Goal: Navigation & Orientation: Find specific page/section

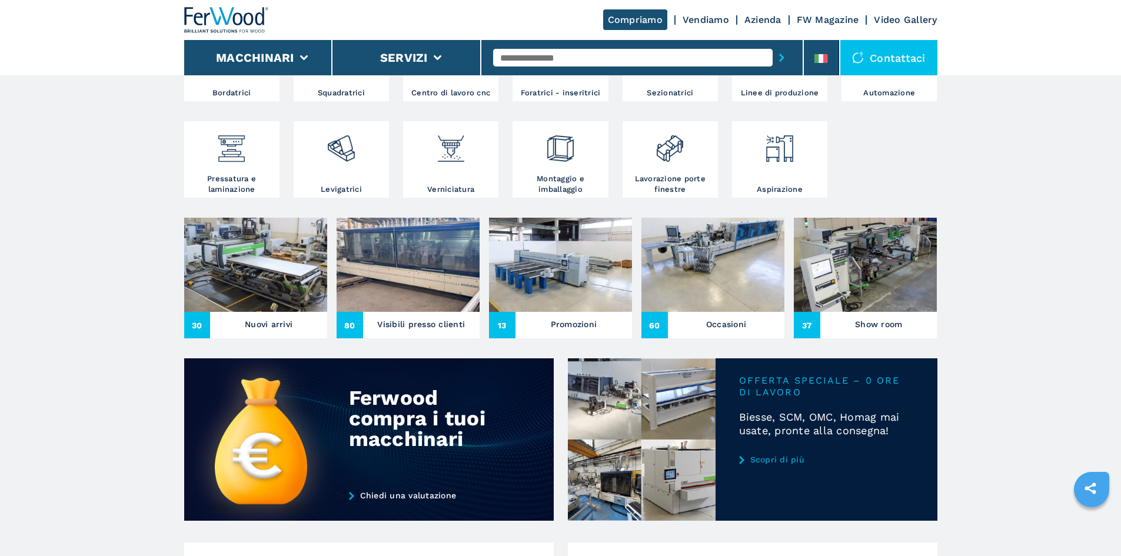
click at [268, 312] on img at bounding box center [255, 265] width 143 height 94
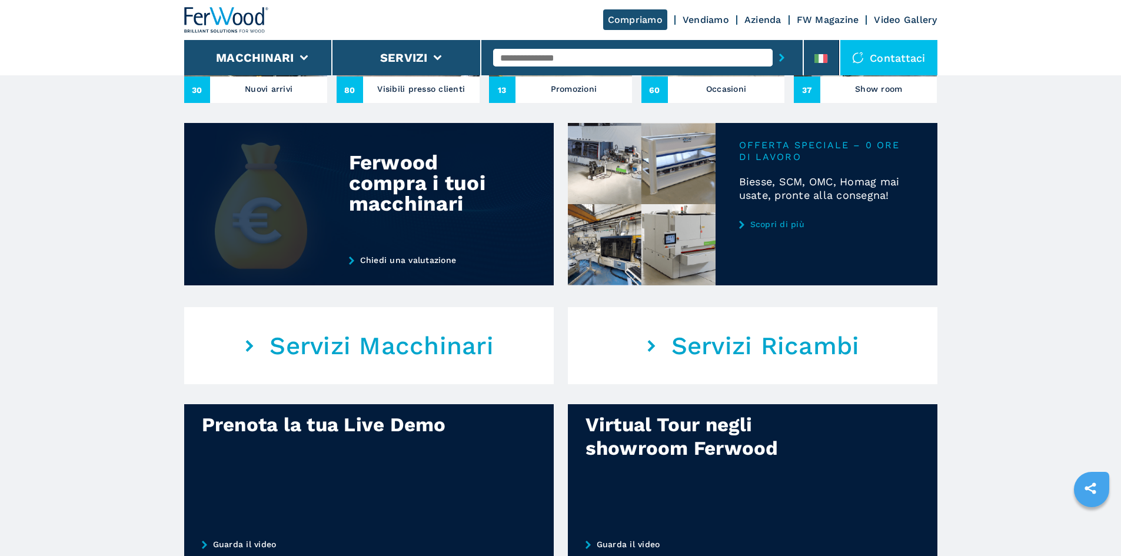
scroll to position [414, 0]
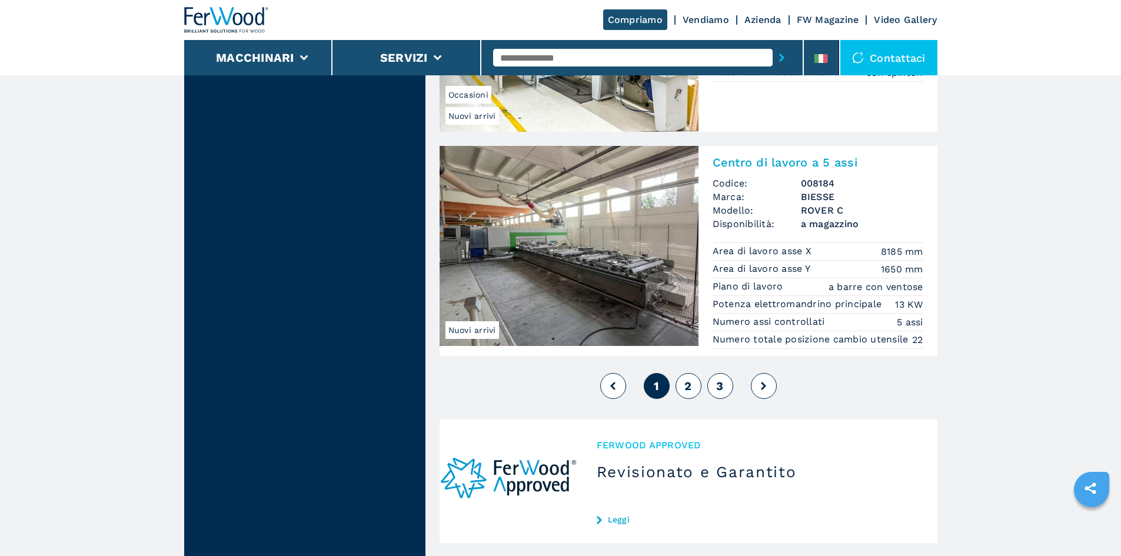
scroll to position [2767, 0]
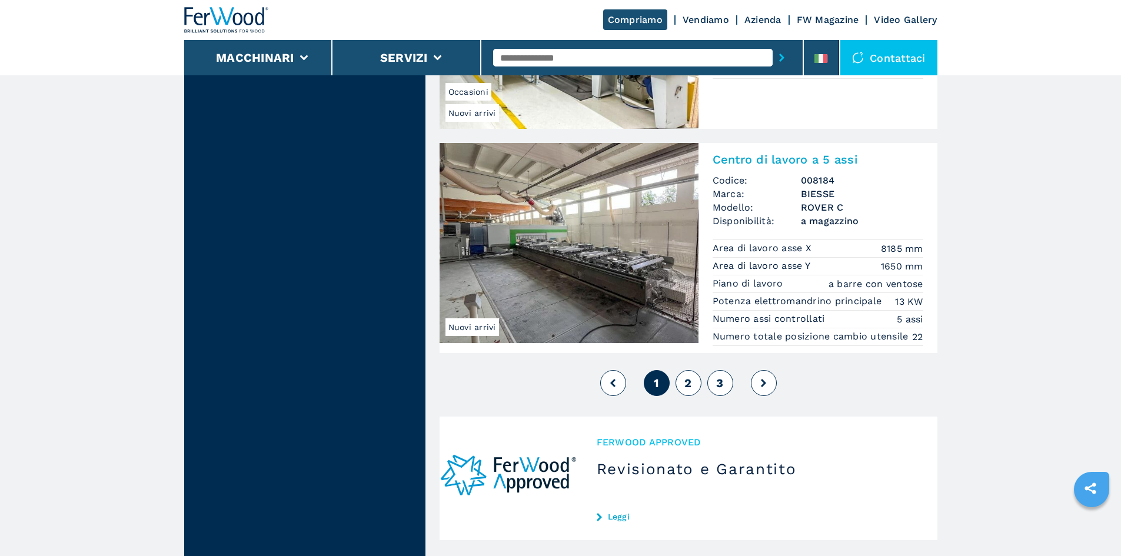
click at [683, 380] on button "2" at bounding box center [689, 383] width 26 height 26
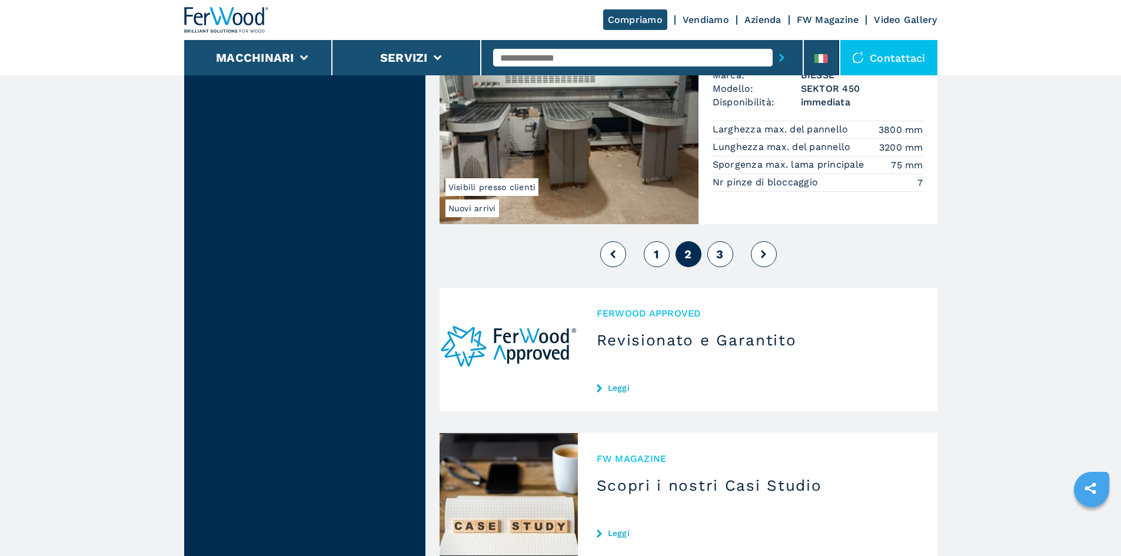
scroll to position [2885, 0]
click at [716, 245] on button "3" at bounding box center [721, 254] width 26 height 26
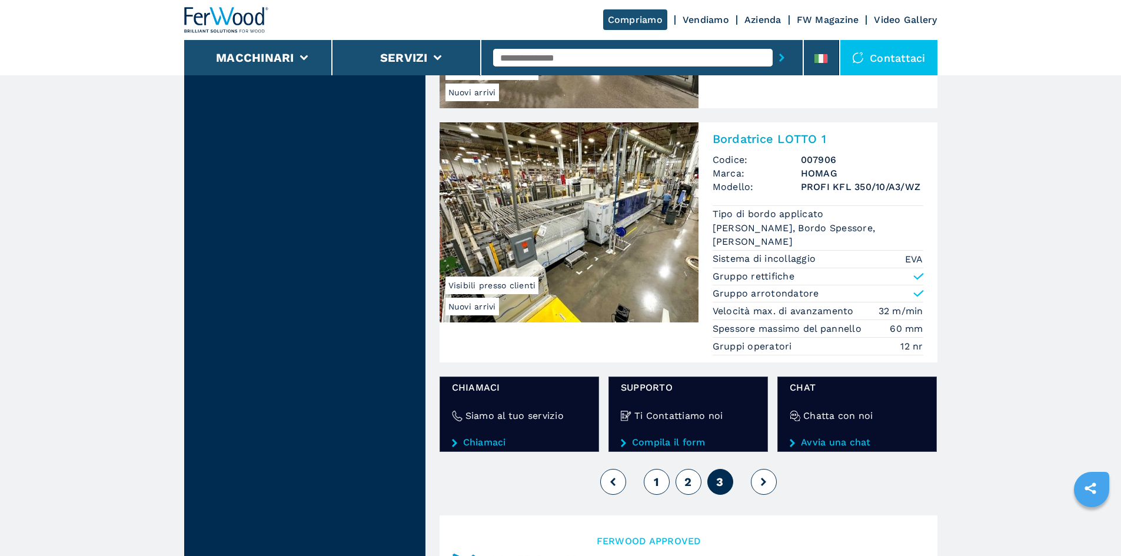
scroll to position [1354, 0]
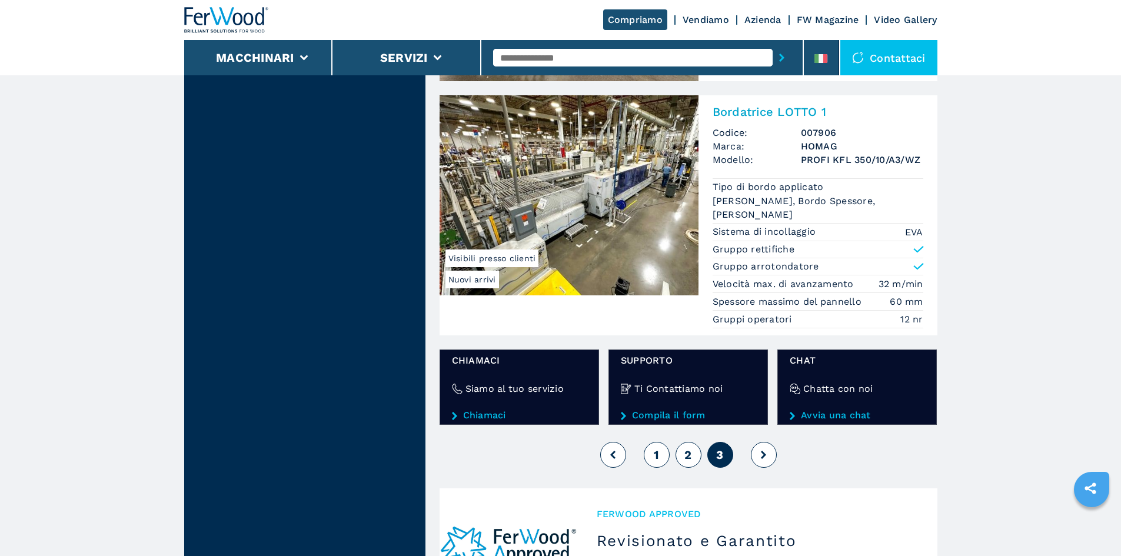
click at [701, 464] on div "1 2 3" at bounding box center [689, 455] width 498 height 32
click at [696, 467] on button "2" at bounding box center [689, 455] width 26 height 26
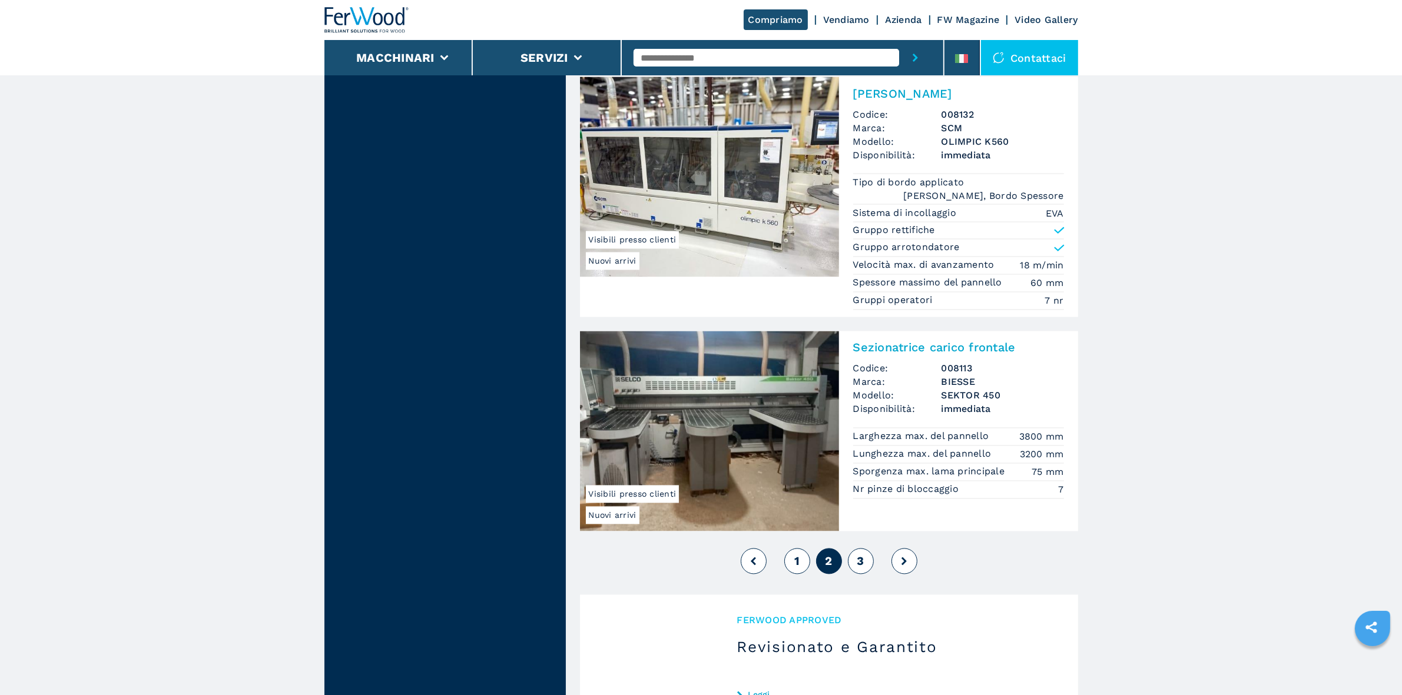
scroll to position [2870, 0]
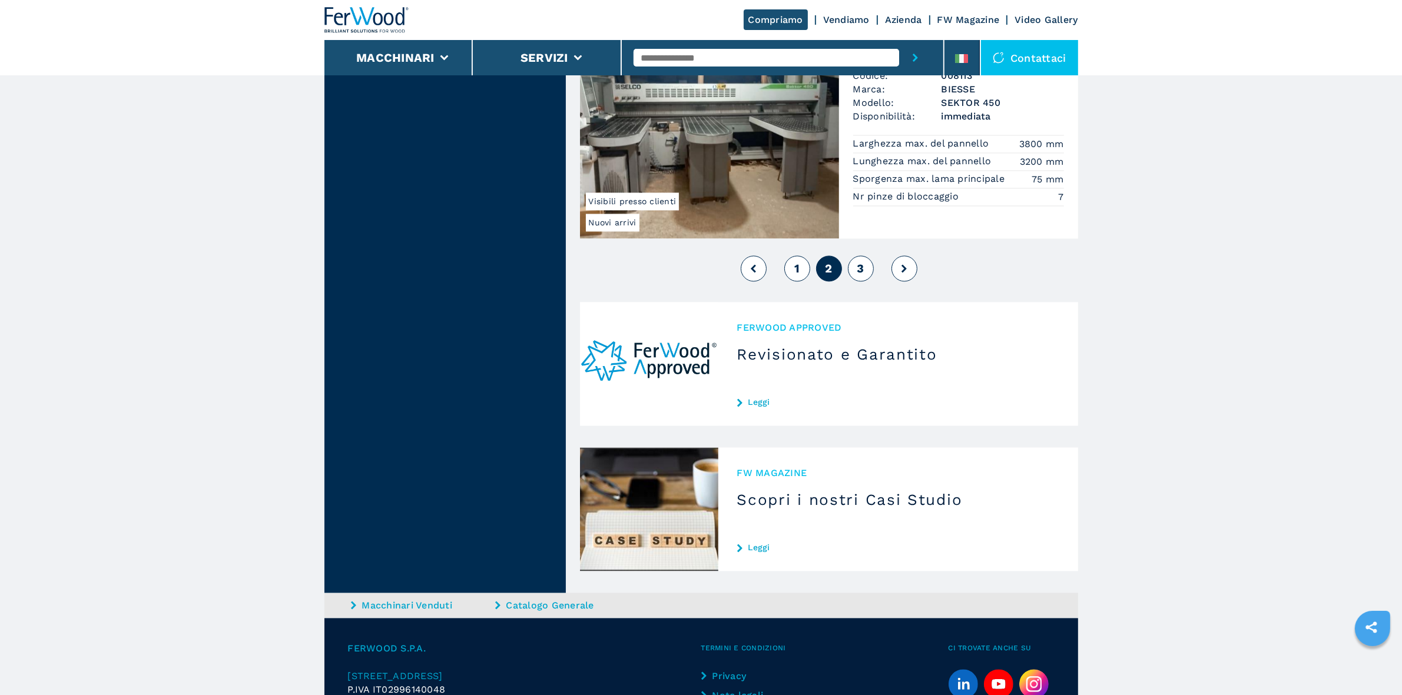
click at [802, 281] on button "1" at bounding box center [797, 268] width 26 height 26
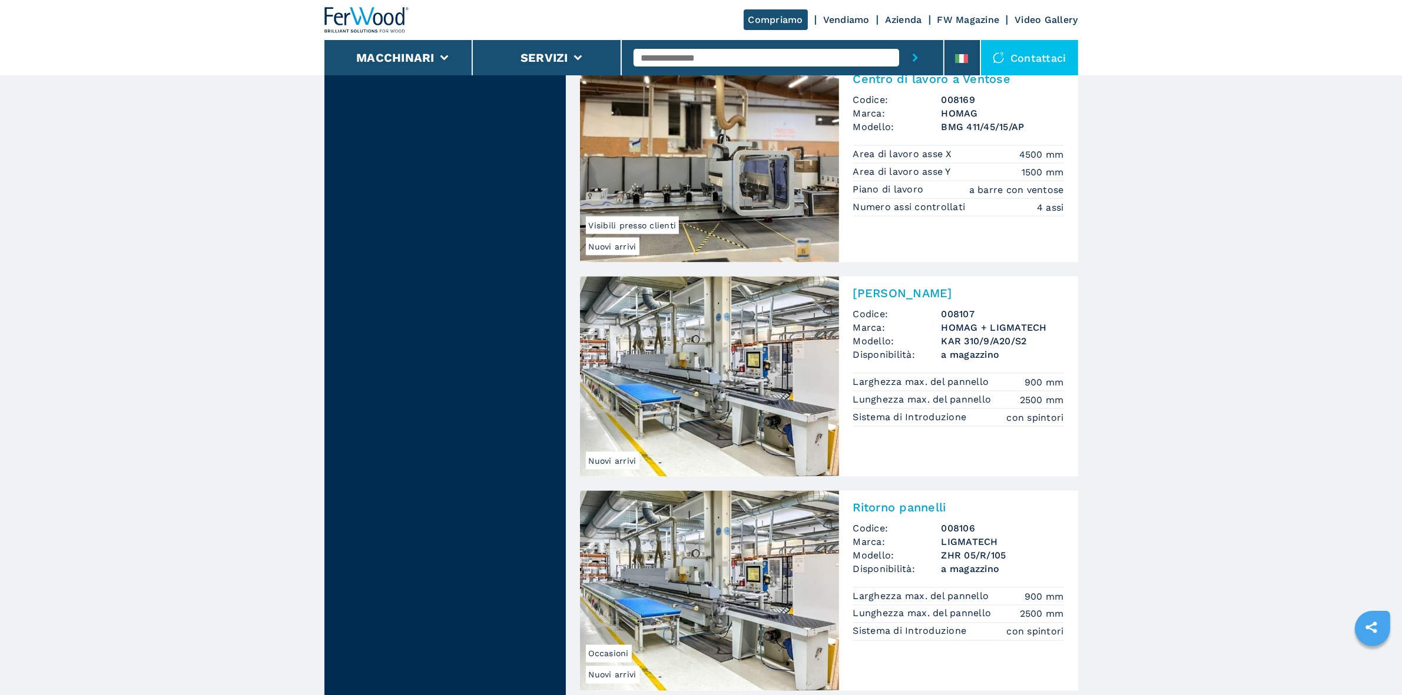
scroll to position [2281, 0]
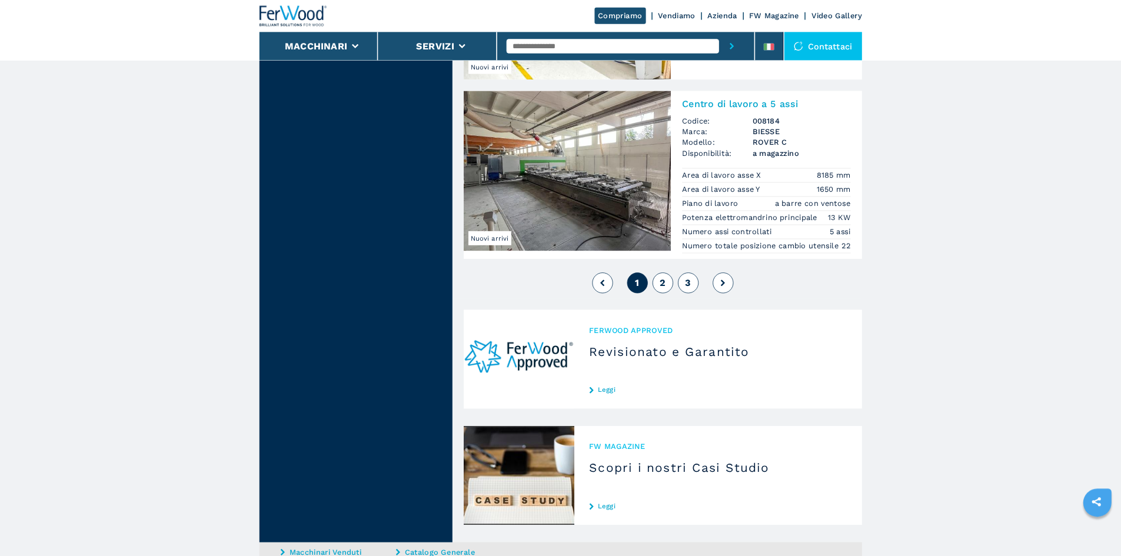
scroll to position [2502, 0]
